Goal: Transaction & Acquisition: Book appointment/travel/reservation

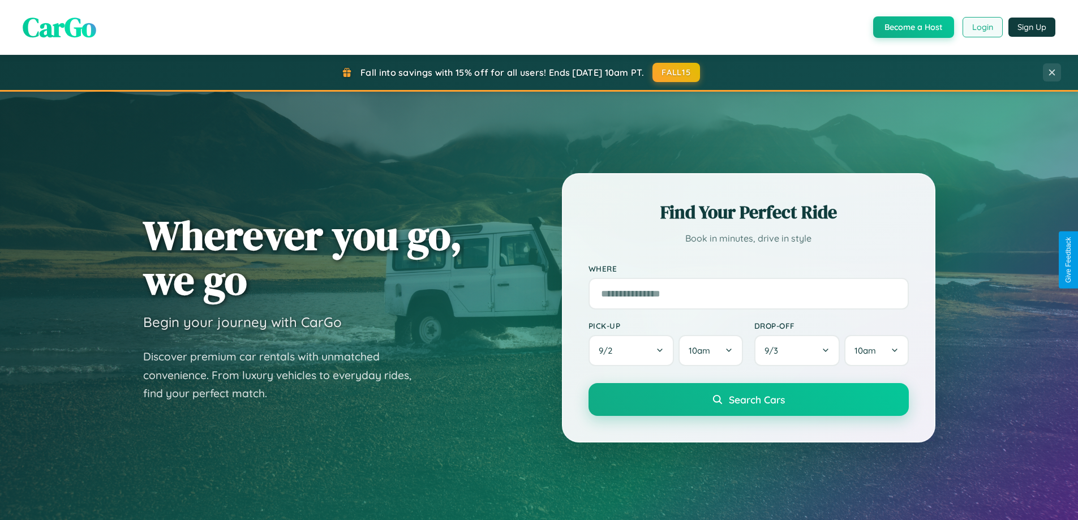
click at [982, 27] on button "Login" at bounding box center [983, 27] width 40 height 20
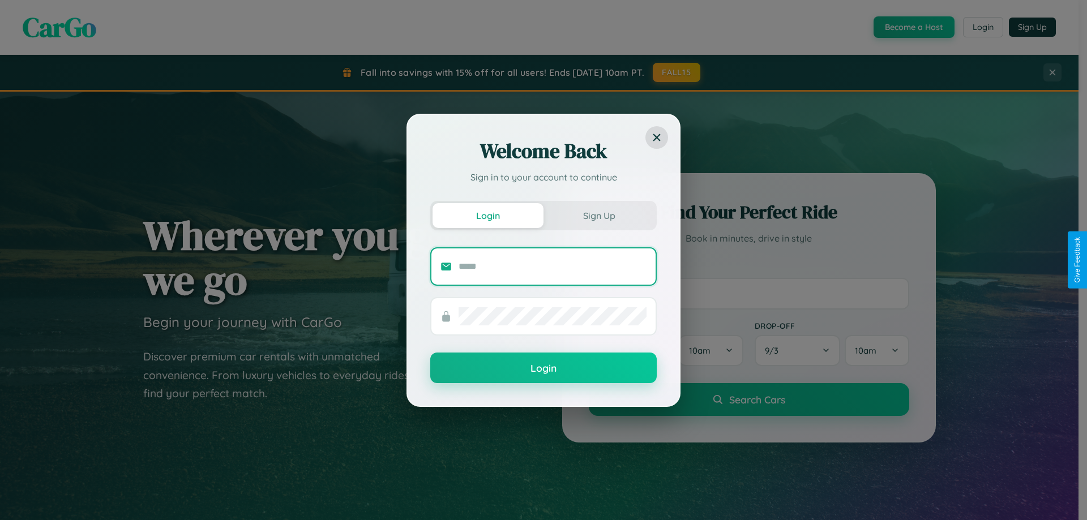
click at [552, 266] on input "text" at bounding box center [552, 266] width 188 height 18
type input "**********"
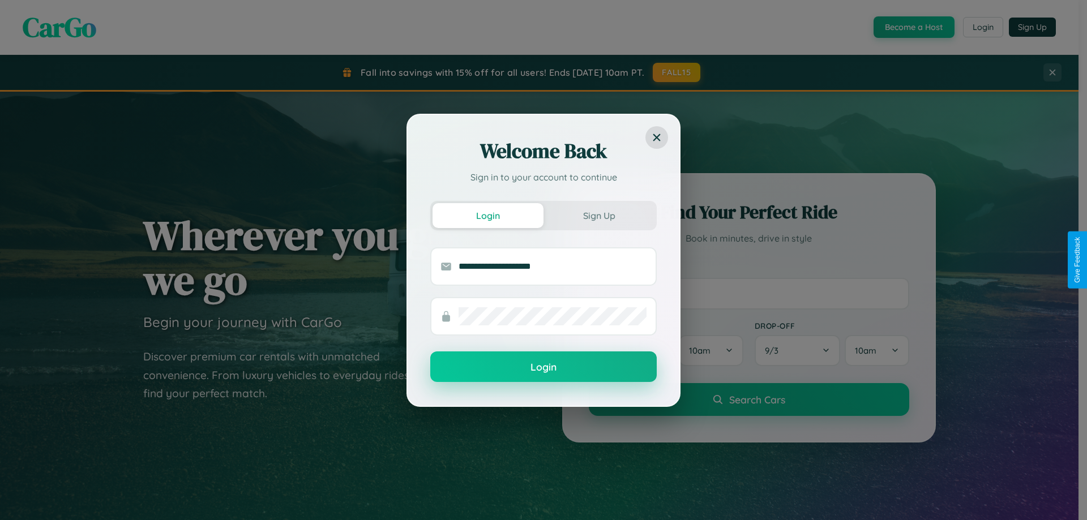
click at [543, 367] on button "Login" at bounding box center [543, 366] width 226 height 31
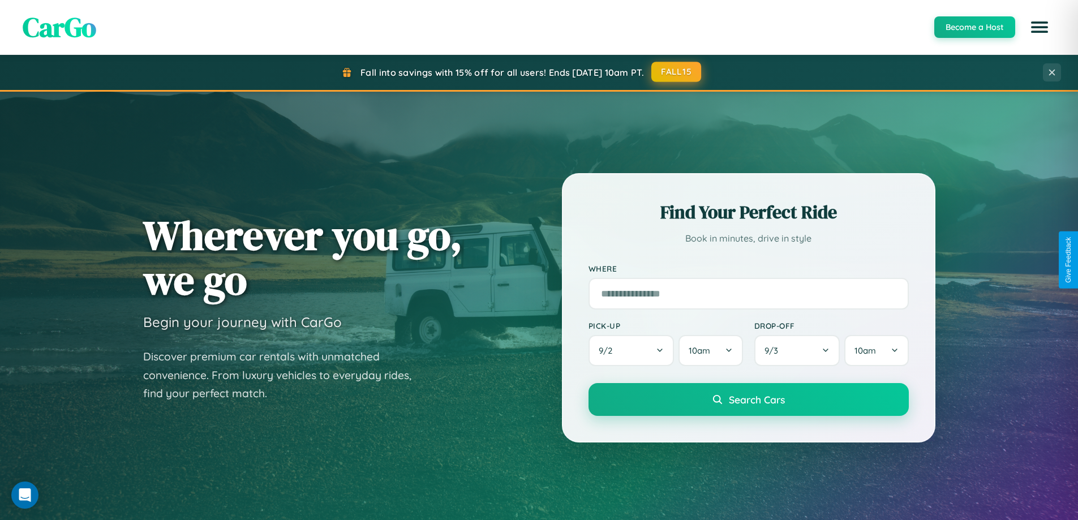
click at [677, 72] on button "FALL15" at bounding box center [676, 72] width 50 height 20
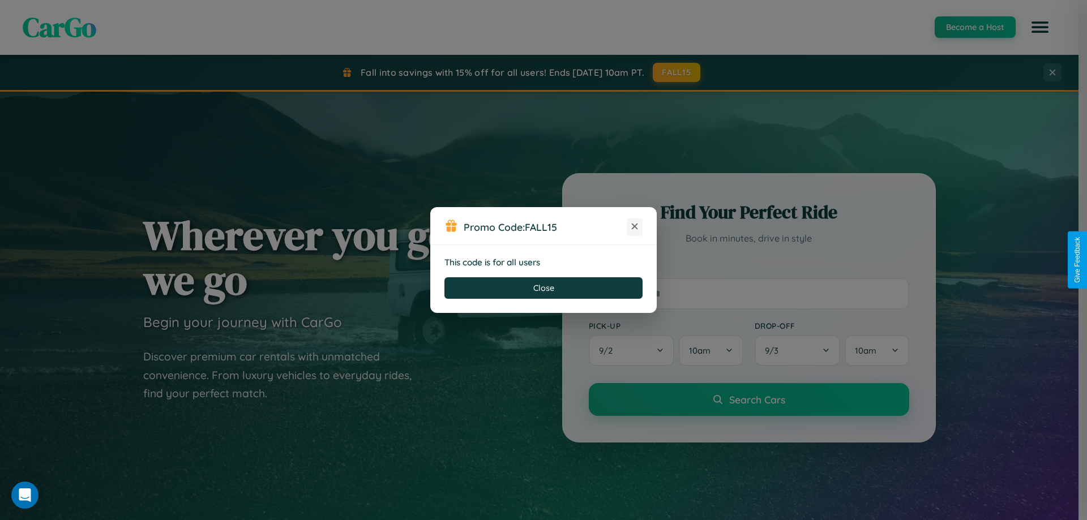
click at [634, 227] on icon at bounding box center [634, 226] width 11 height 11
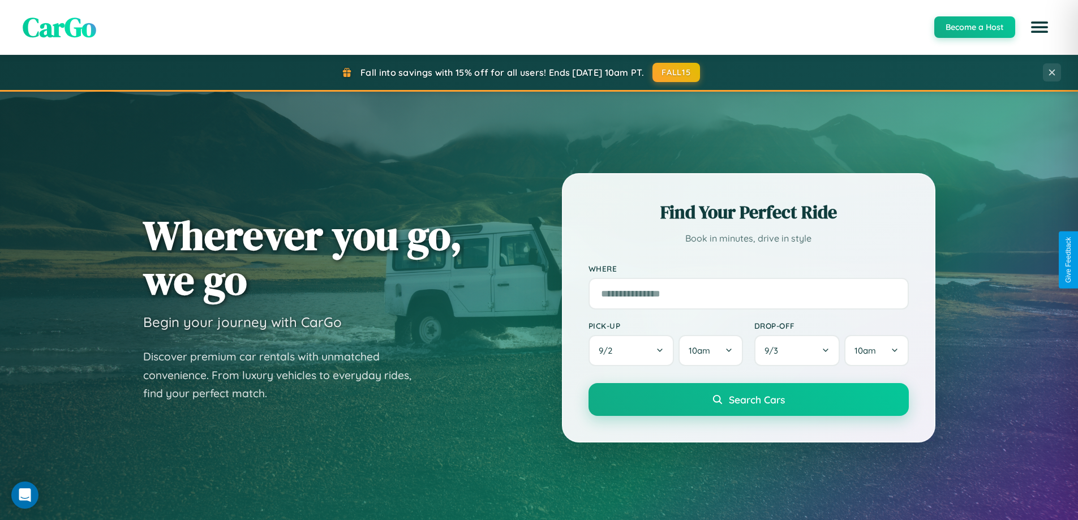
scroll to position [488, 0]
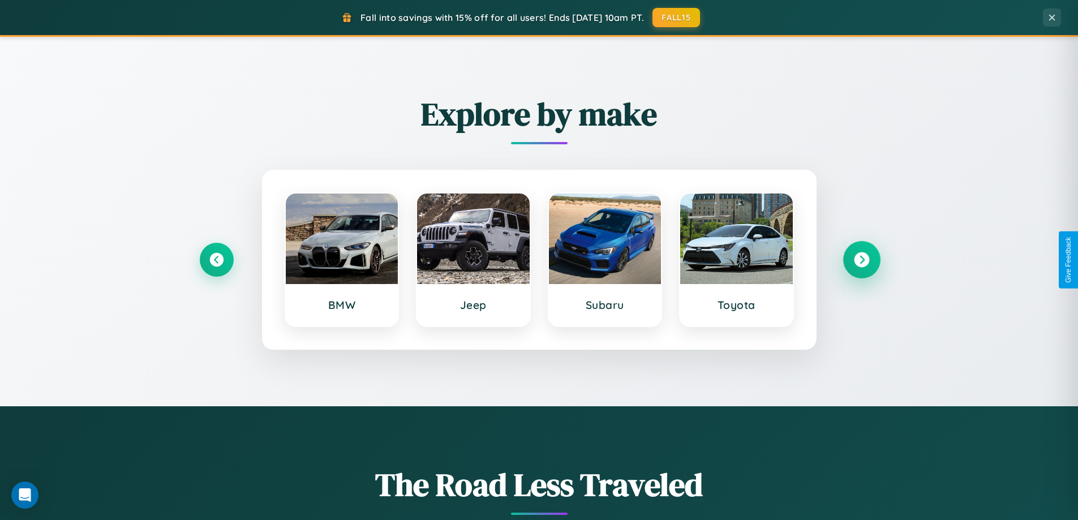
click at [861, 260] on icon at bounding box center [861, 259] width 15 height 15
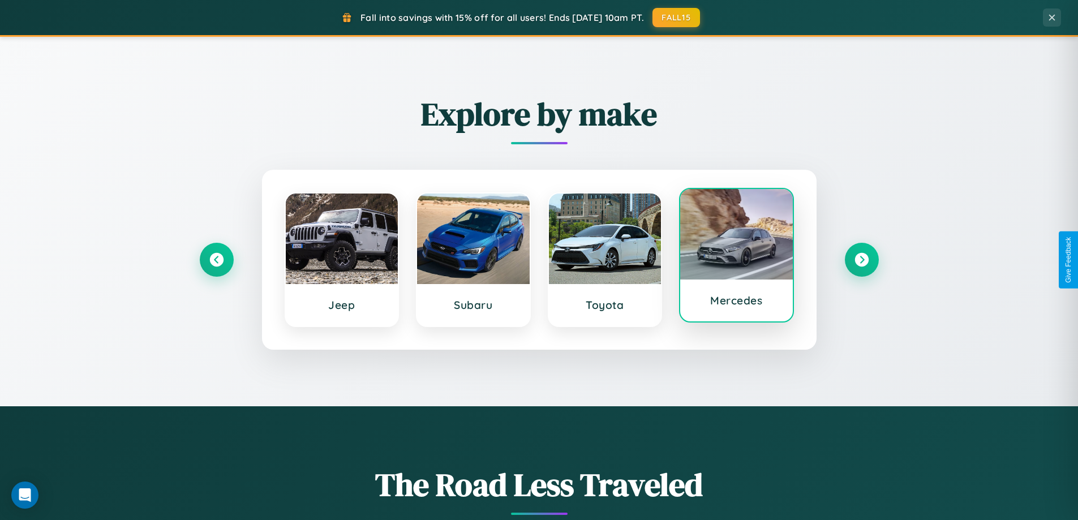
click at [736, 259] on div at bounding box center [736, 234] width 113 height 91
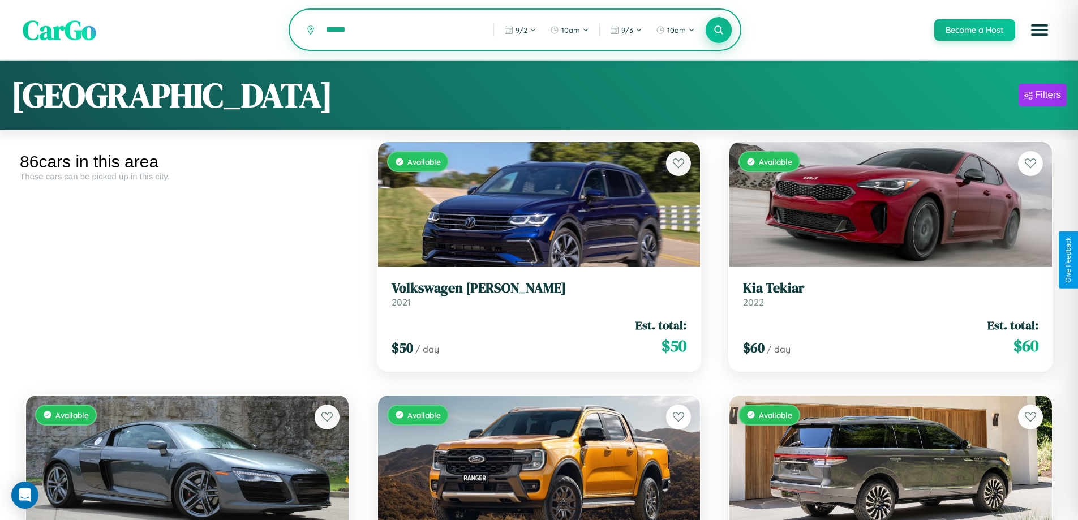
type input "******"
click at [718, 31] on icon at bounding box center [719, 29] width 11 height 11
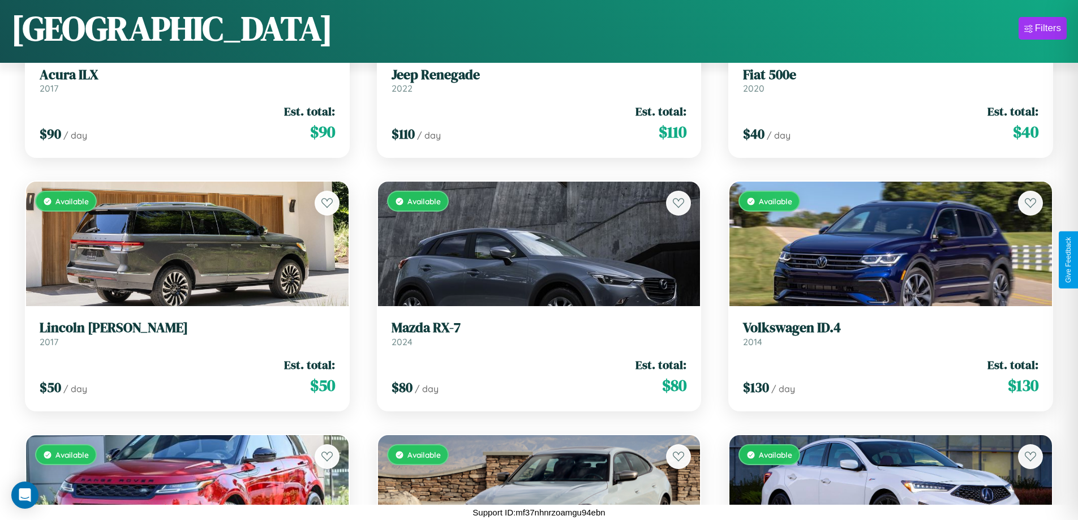
scroll to position [5311, 0]
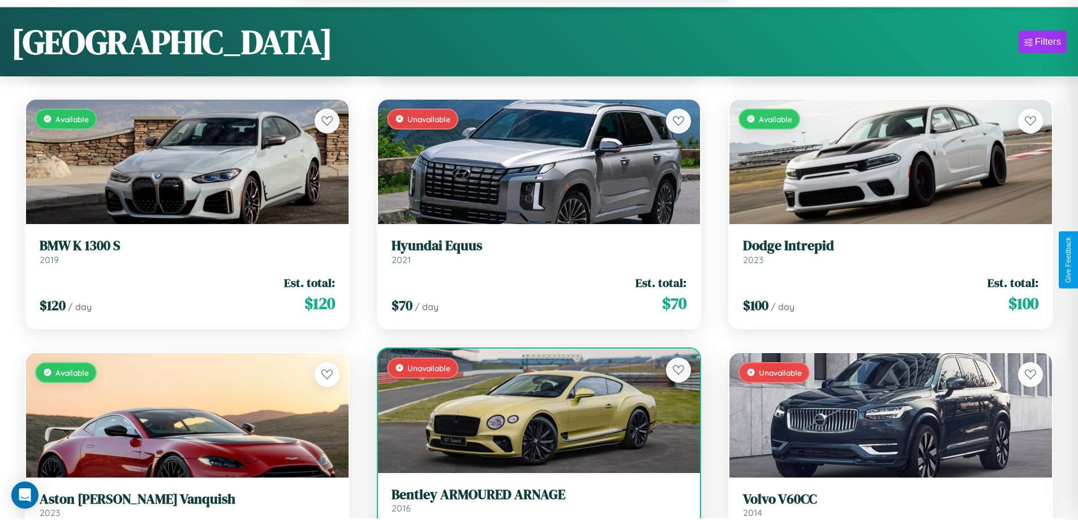
click at [534, 503] on h3 "Bentley ARMOURED ARNAGE" at bounding box center [539, 495] width 295 height 16
